Goal: Task Accomplishment & Management: Use online tool/utility

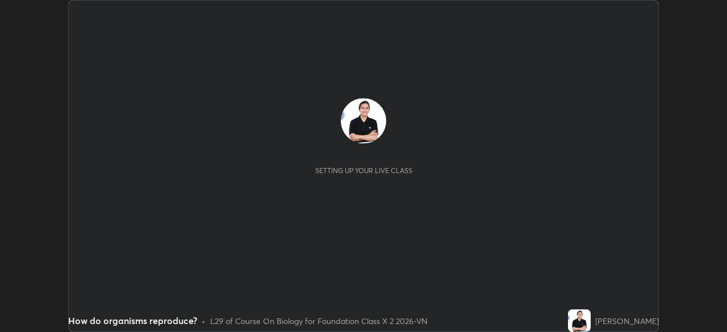
scroll to position [332, 726]
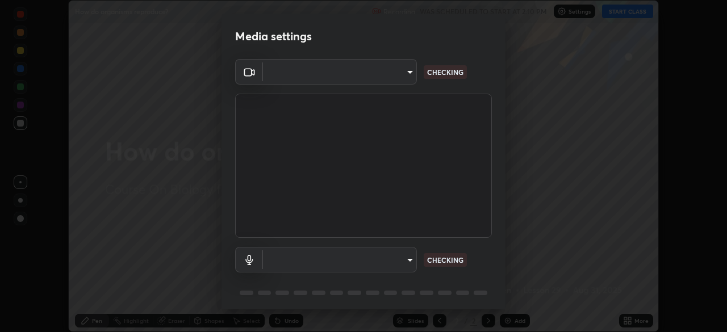
type input "5402053dac797fbd6203b9055fefd71c8703e877445e1219393e3e645ba4b0f2"
type input "communications"
click at [358, 70] on body "Erase all How do organisms reproduce? Recording WAS SCHEDULED TO START AT 2:10 …" at bounding box center [363, 166] width 727 height 332
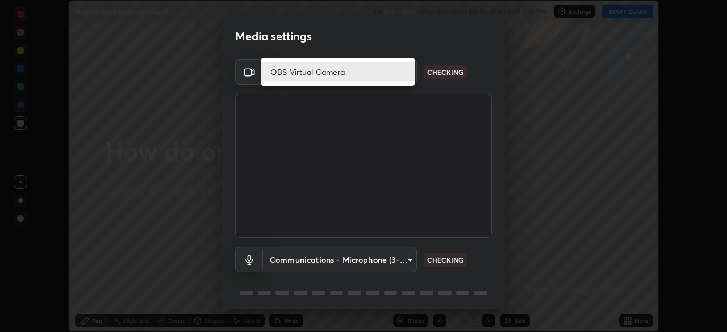
click at [368, 73] on li "OBS Virtual Camera" at bounding box center [337, 71] width 153 height 19
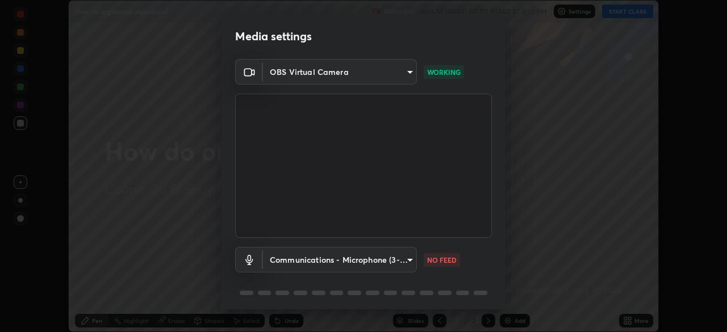
click at [355, 206] on video at bounding box center [363, 166] width 257 height 144
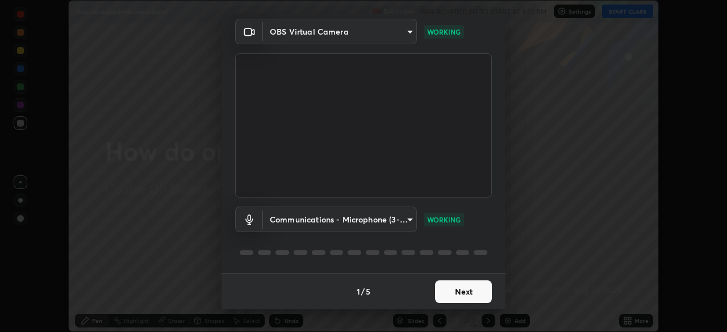
click at [470, 291] on button "Next" at bounding box center [463, 291] width 57 height 23
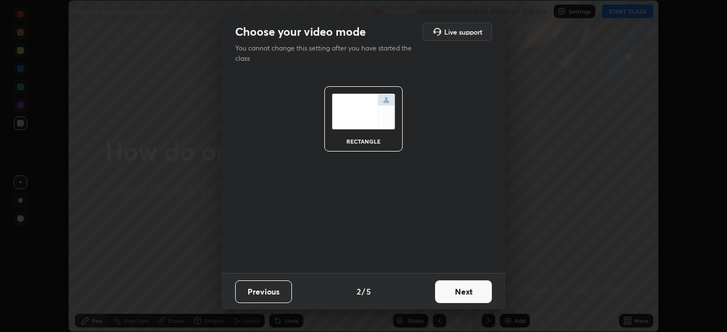
scroll to position [0, 0]
click at [475, 292] on button "Next" at bounding box center [463, 291] width 57 height 23
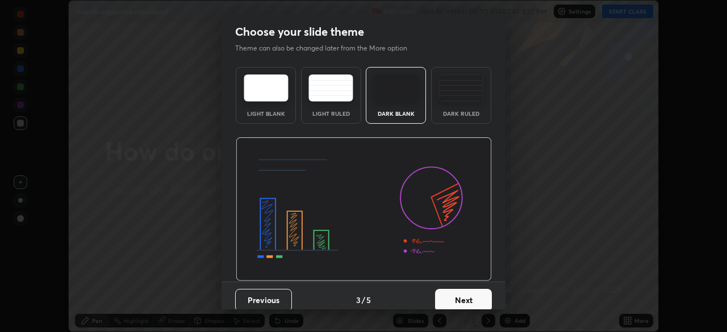
click at [475, 298] on button "Next" at bounding box center [463, 300] width 57 height 23
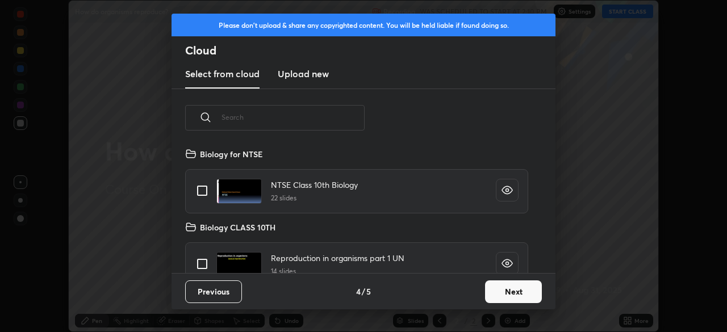
scroll to position [126, 365]
click at [514, 291] on button "Next" at bounding box center [513, 291] width 57 height 23
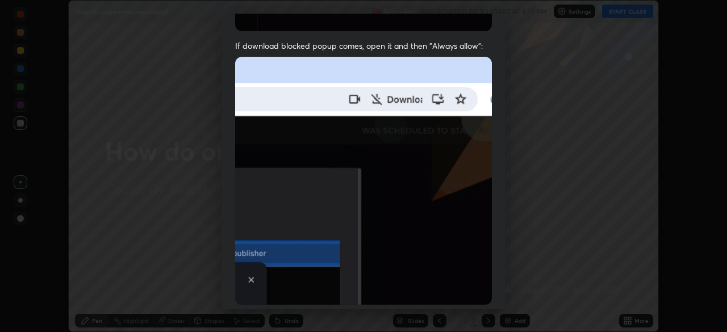
scroll to position [272, 0]
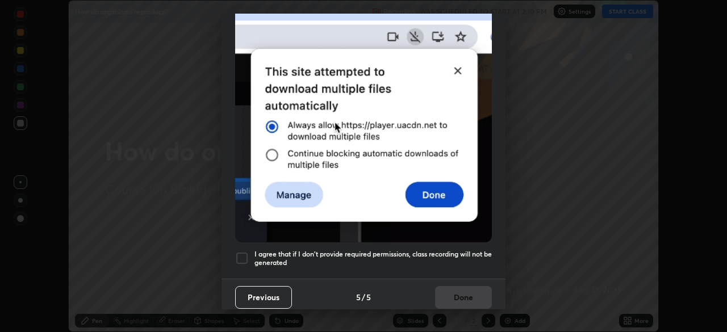
click at [460, 250] on h5 "I agree that if I don't provide required permissions, class recording will not …" at bounding box center [372, 259] width 237 height 18
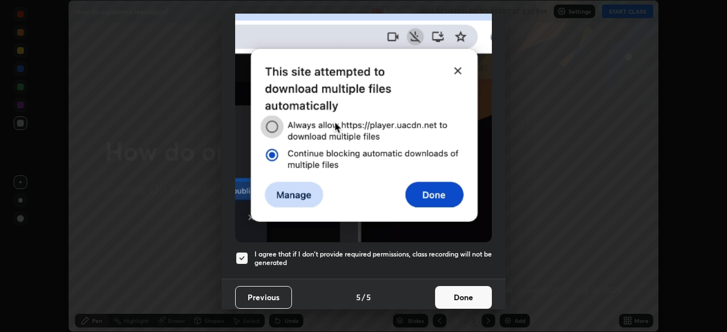
click at [467, 290] on button "Done" at bounding box center [463, 297] width 57 height 23
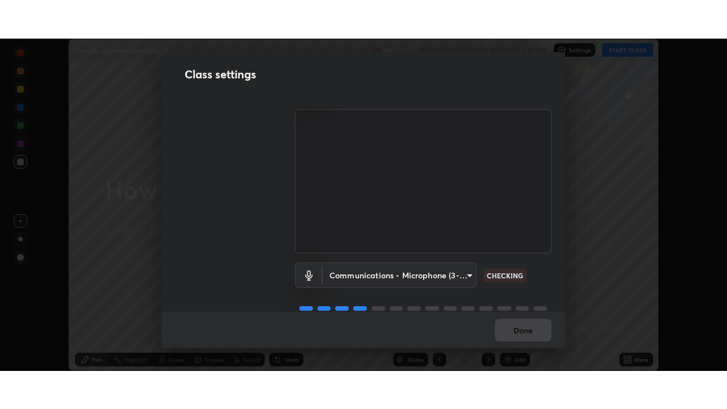
scroll to position [52, 0]
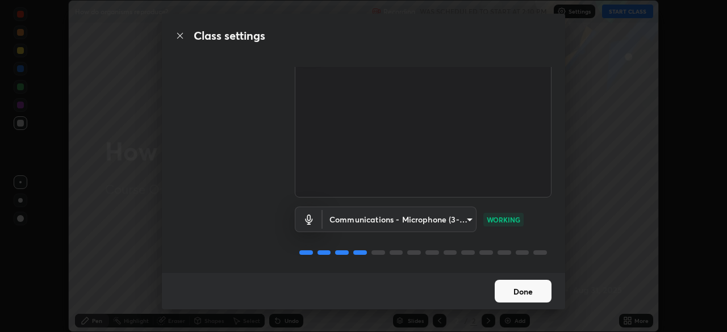
click at [529, 291] on button "Done" at bounding box center [523, 291] width 57 height 23
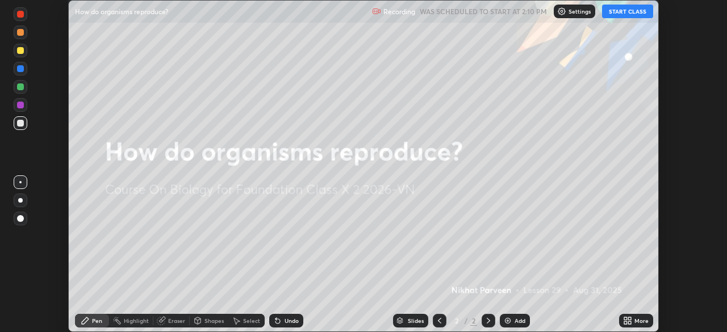
click at [627, 15] on button "START CLASS" at bounding box center [627, 12] width 51 height 14
click at [625, 319] on icon at bounding box center [625, 318] width 3 height 3
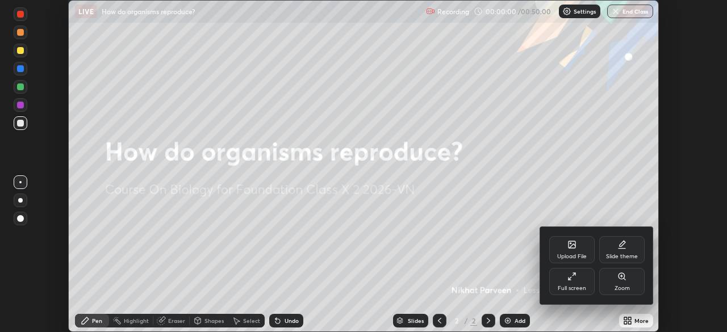
click at [579, 282] on div "Full screen" at bounding box center [571, 281] width 45 height 27
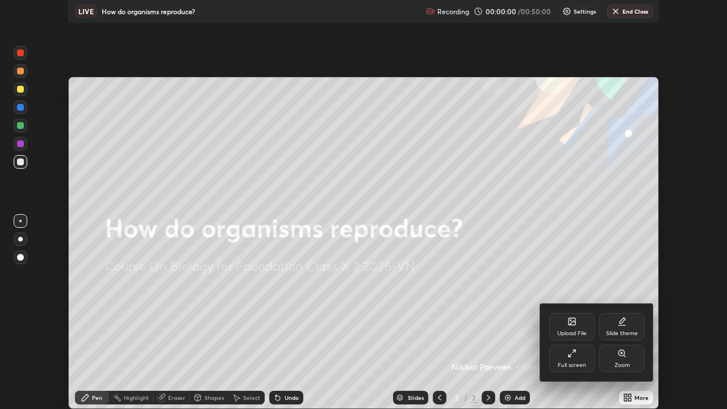
scroll to position [409, 727]
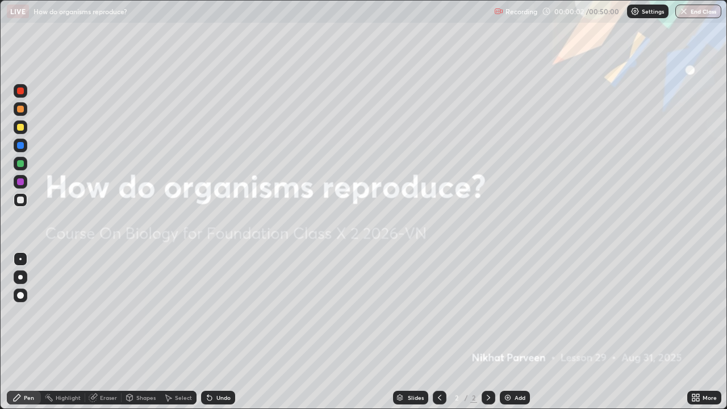
click at [518, 332] on div "Add" at bounding box center [515, 398] width 30 height 14
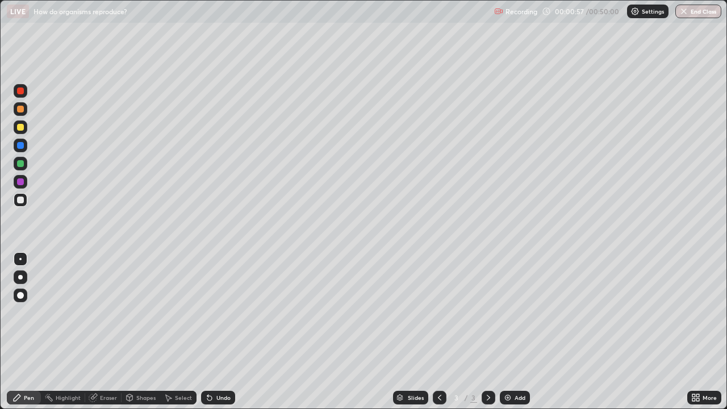
click at [693, 332] on icon at bounding box center [693, 395] width 3 height 3
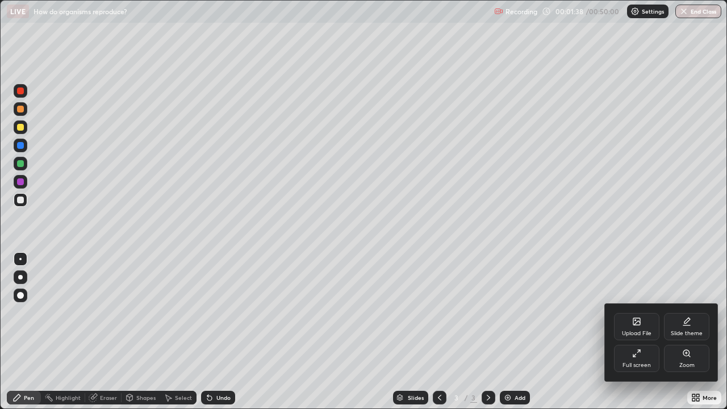
click at [22, 280] on div at bounding box center [363, 204] width 727 height 409
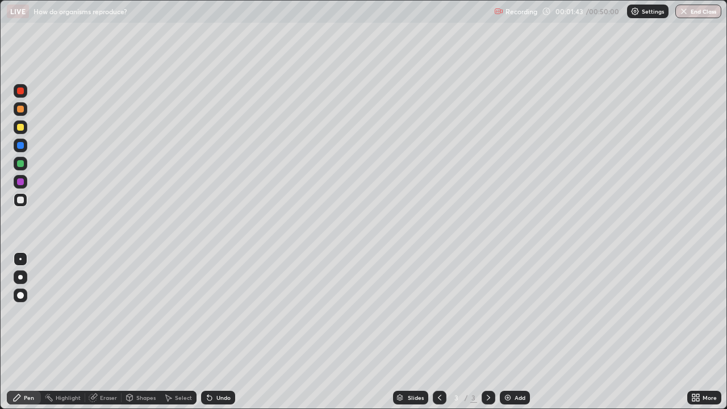
click at [20, 283] on div at bounding box center [21, 277] width 14 height 14
click at [25, 165] on div at bounding box center [21, 164] width 14 height 14
click at [21, 200] on div at bounding box center [20, 199] width 7 height 7
click at [26, 258] on div at bounding box center [21, 259] width 14 height 14
click at [17, 182] on div at bounding box center [20, 181] width 7 height 7
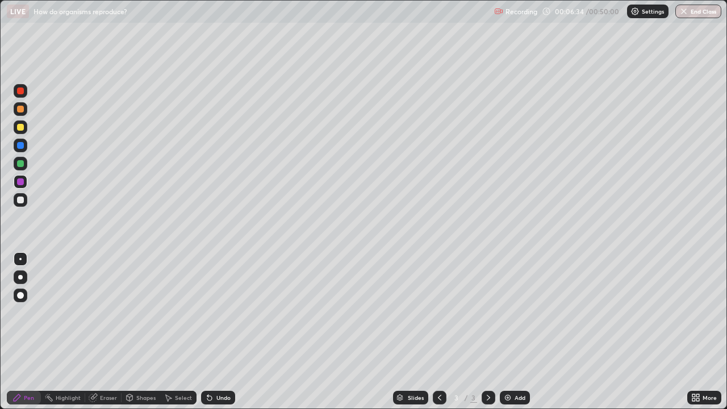
click at [700, 332] on icon at bounding box center [695, 397] width 9 height 9
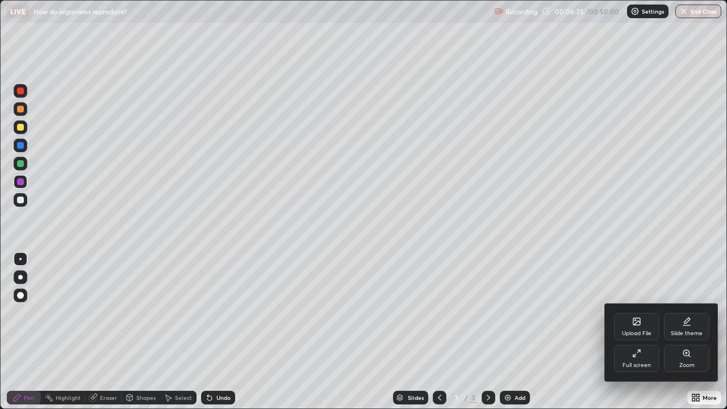
click at [638, 328] on div "Upload File" at bounding box center [636, 326] width 45 height 27
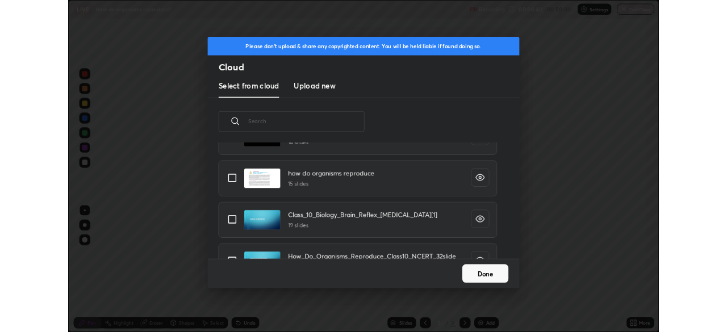
scroll to position [124, 0]
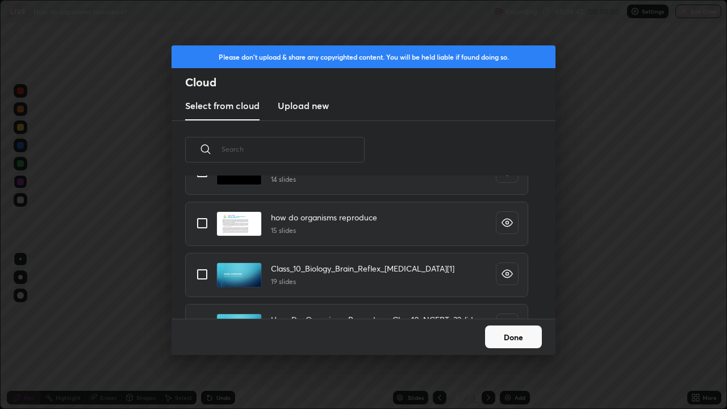
click at [211, 229] on input "grid" at bounding box center [202, 223] width 24 height 24
checkbox input "true"
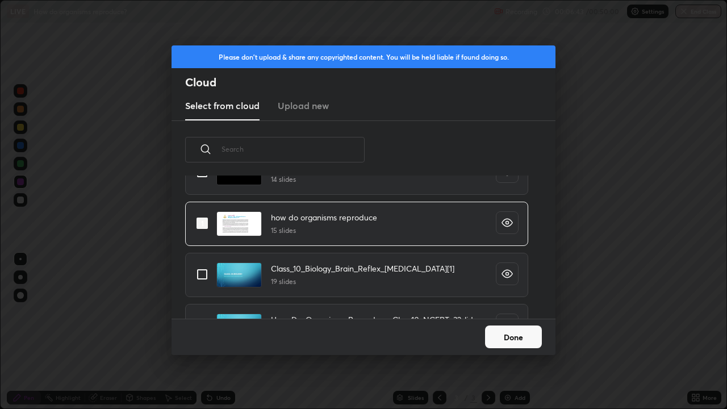
click at [503, 332] on button "Done" at bounding box center [513, 336] width 57 height 23
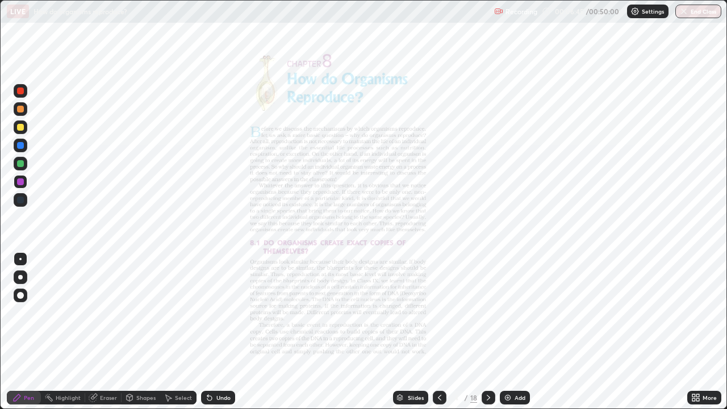
click at [487, 332] on icon at bounding box center [488, 397] width 9 height 9
click at [488, 332] on icon at bounding box center [488, 398] width 3 height 6
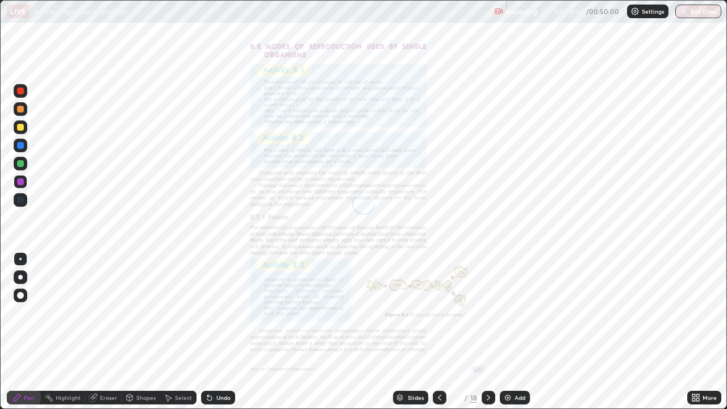
click at [487, 332] on icon at bounding box center [488, 398] width 3 height 6
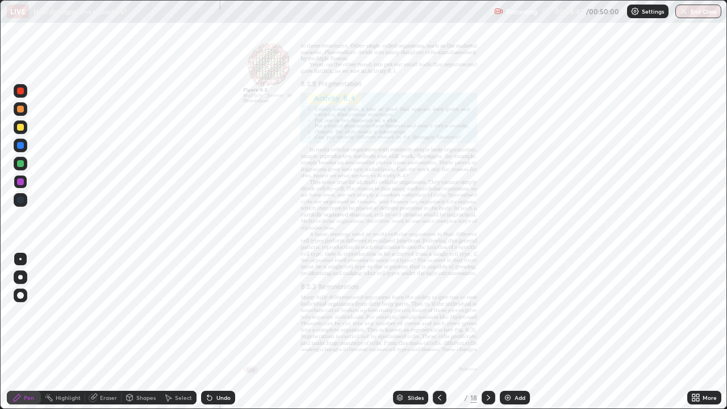
click at [487, 332] on icon at bounding box center [488, 397] width 9 height 9
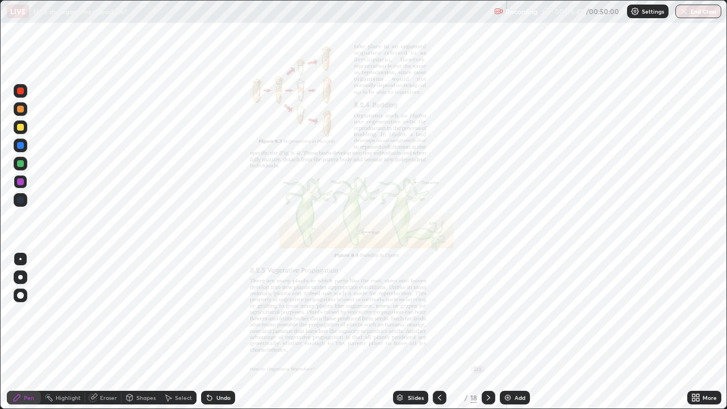
click at [488, 332] on icon at bounding box center [488, 397] width 9 height 9
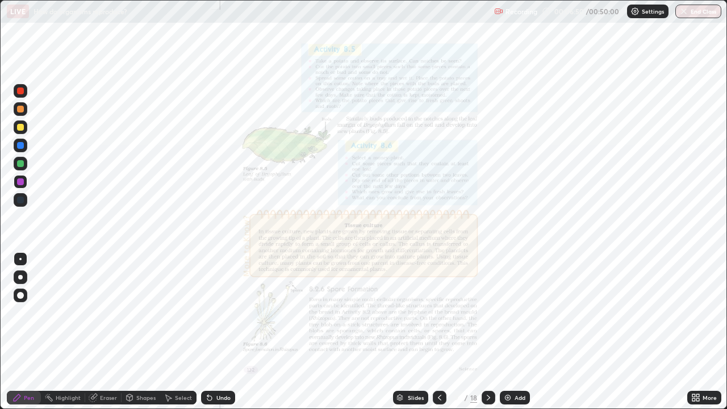
click at [485, 332] on icon at bounding box center [488, 397] width 9 height 9
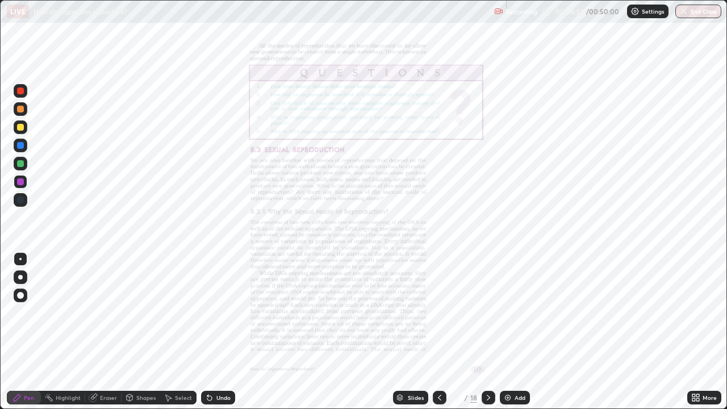
click at [488, 332] on icon at bounding box center [488, 397] width 9 height 9
click at [487, 332] on icon at bounding box center [488, 397] width 9 height 9
click at [488, 332] on icon at bounding box center [488, 398] width 3 height 6
click at [698, 332] on icon at bounding box center [697, 395] width 3 height 3
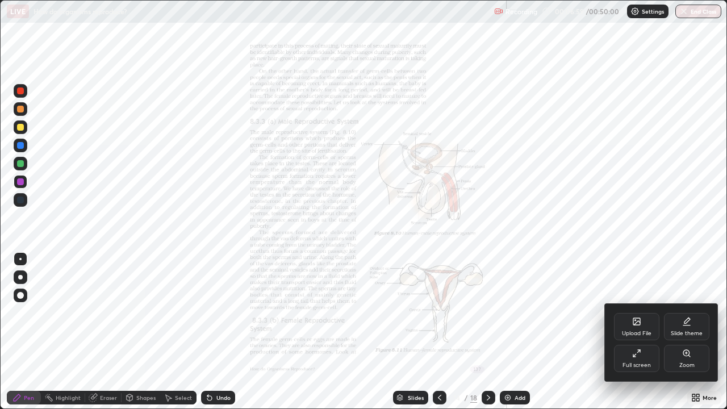
click at [681, 332] on div "Zoom" at bounding box center [686, 365] width 15 height 6
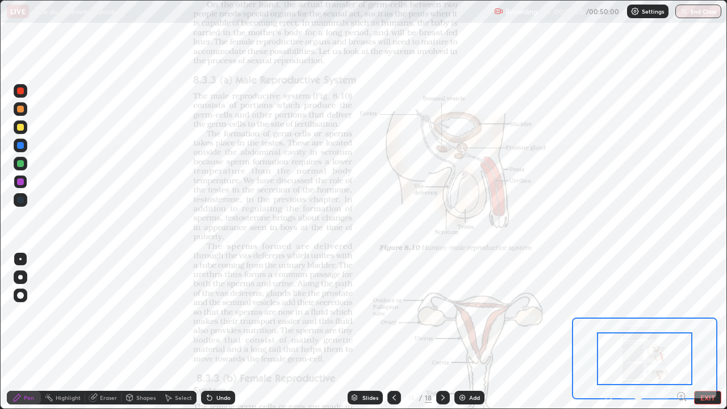
click at [681, 332] on icon at bounding box center [681, 396] width 3 height 0
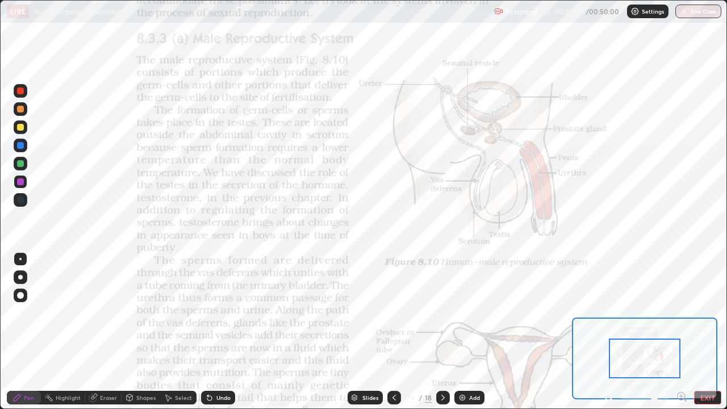
click at [681, 332] on icon at bounding box center [681, 396] width 3 height 0
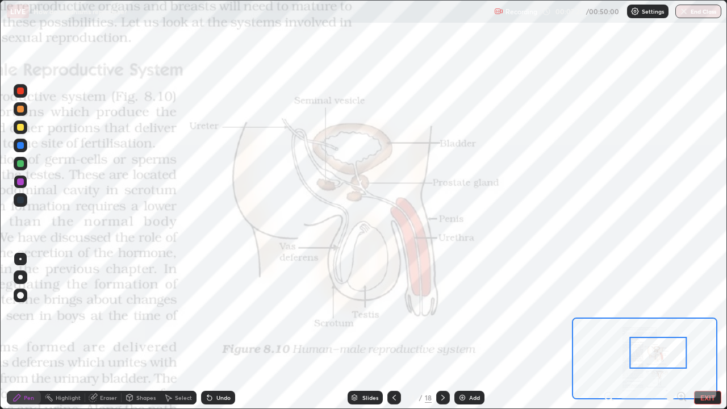
click at [219, 332] on div "Undo" at bounding box center [223, 398] width 14 height 6
click at [605, 332] on div at bounding box center [608, 398] width 11 height 14
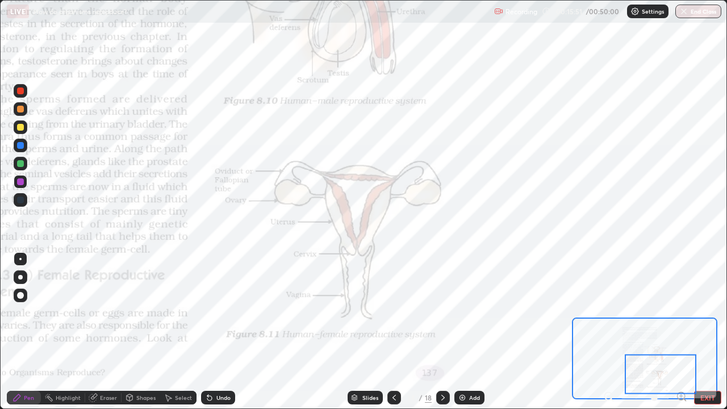
click at [463, 332] on img at bounding box center [462, 397] width 9 height 9
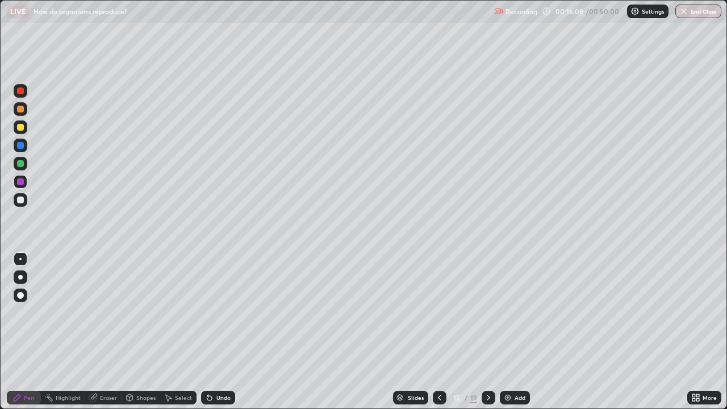
click at [222, 332] on div "Undo" at bounding box center [223, 398] width 14 height 6
click at [24, 94] on div at bounding box center [21, 91] width 14 height 14
click at [216, 332] on div "Undo" at bounding box center [223, 398] width 14 height 6
click at [315, 332] on div "Slides 15 / 19 Add" at bounding box center [461, 397] width 452 height 23
click at [313, 332] on div "Slides 15 / 19 Add" at bounding box center [461, 397] width 452 height 23
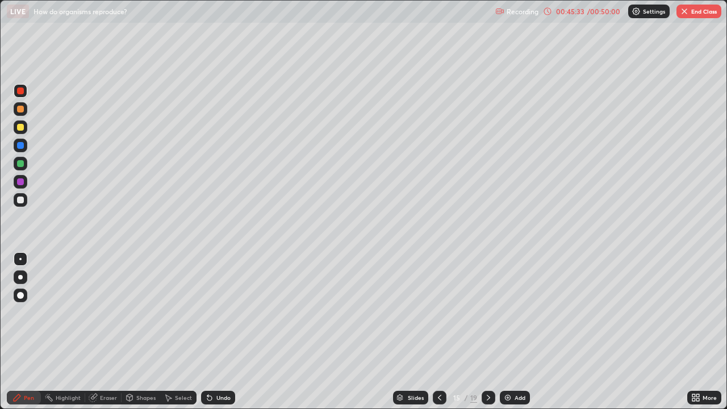
click at [517, 332] on div "Add" at bounding box center [519, 398] width 11 height 6
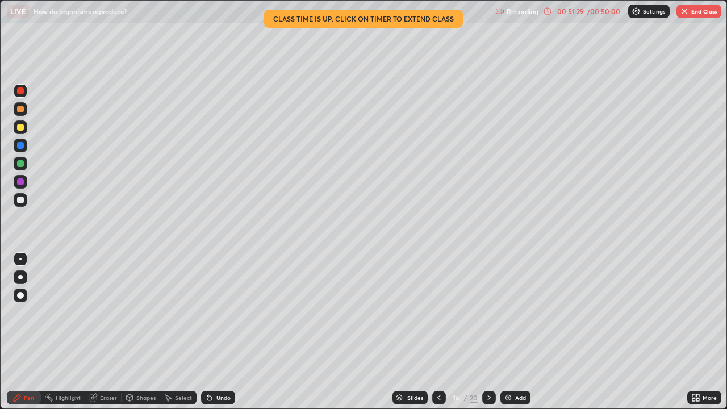
click at [697, 332] on icon at bounding box center [697, 399] width 3 height 3
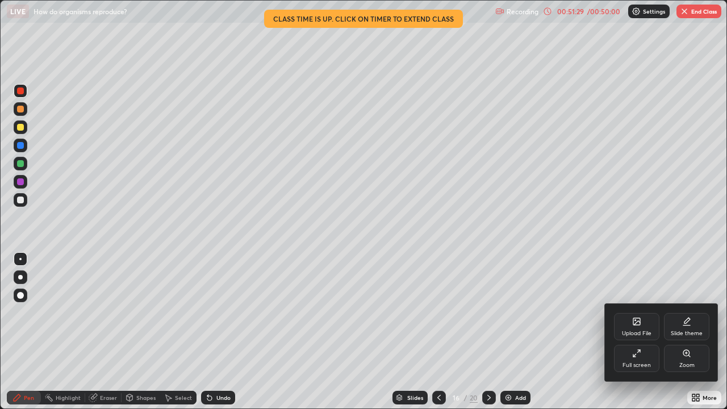
click at [642, 332] on div "Full screen" at bounding box center [636, 365] width 28 height 6
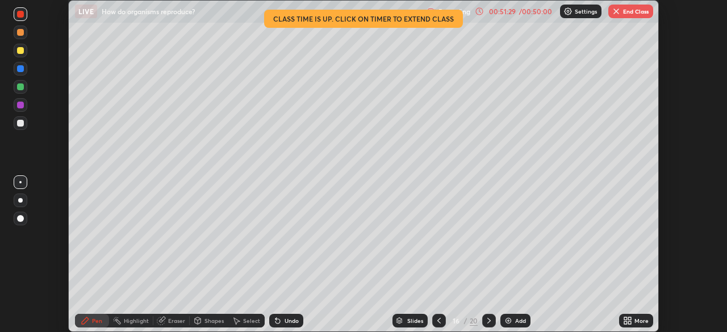
scroll to position [56449, 56054]
click at [626, 17] on button "End Class" at bounding box center [630, 12] width 45 height 14
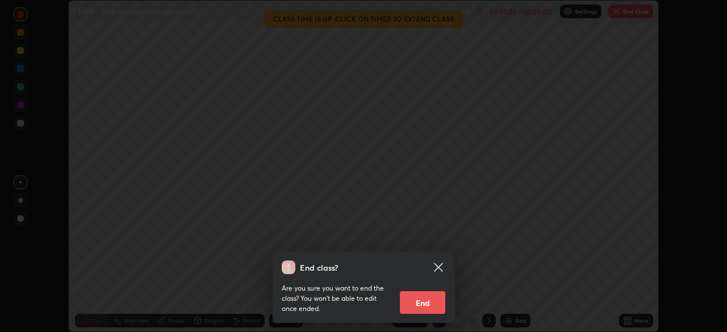
click at [436, 293] on button "End" at bounding box center [422, 302] width 45 height 23
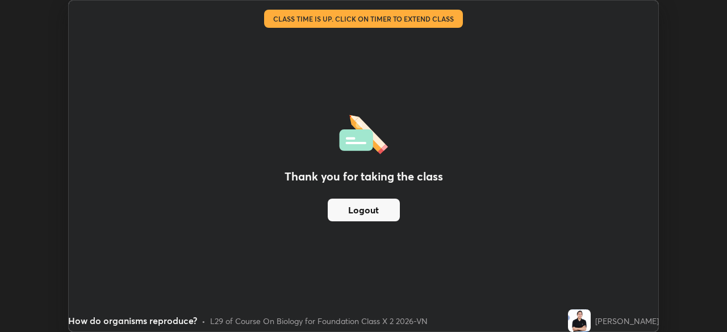
click at [383, 207] on button "Logout" at bounding box center [364, 210] width 72 height 23
